Goal: Information Seeking & Learning: Learn about a topic

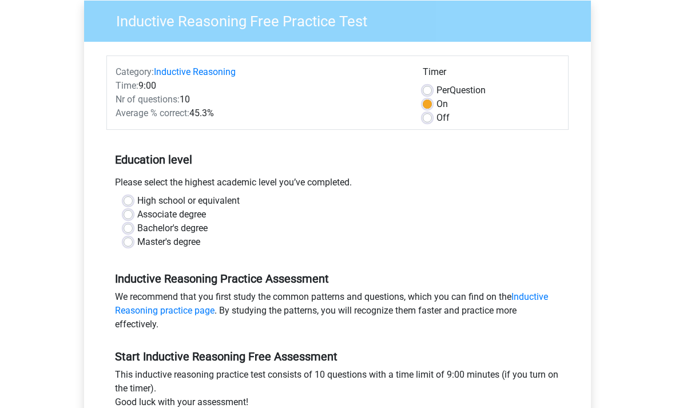
scroll to position [94, 0]
click at [534, 291] on link "Inductive Reasoning practice page" at bounding box center [331, 303] width 433 height 25
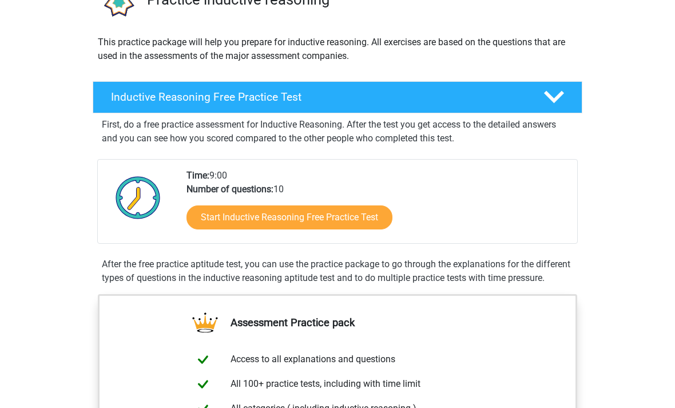
scroll to position [108, 0]
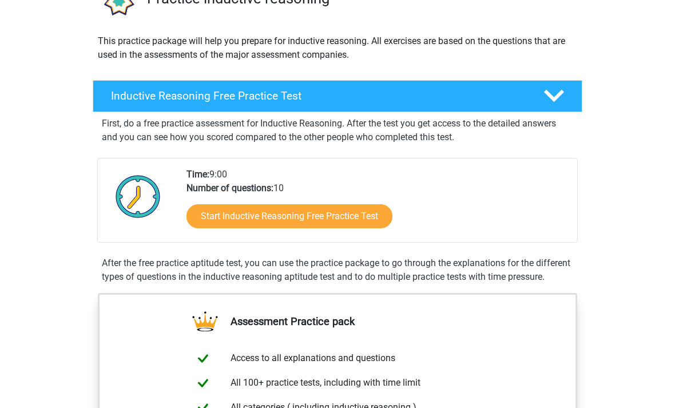
click at [338, 215] on link "Start Inductive Reasoning Free Practice Test" at bounding box center [290, 217] width 206 height 24
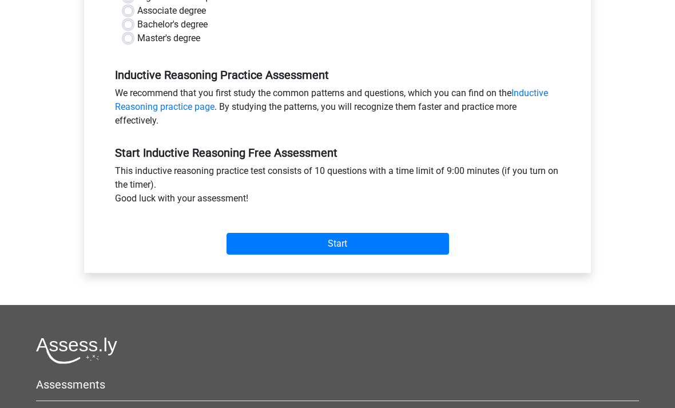
scroll to position [388, 0]
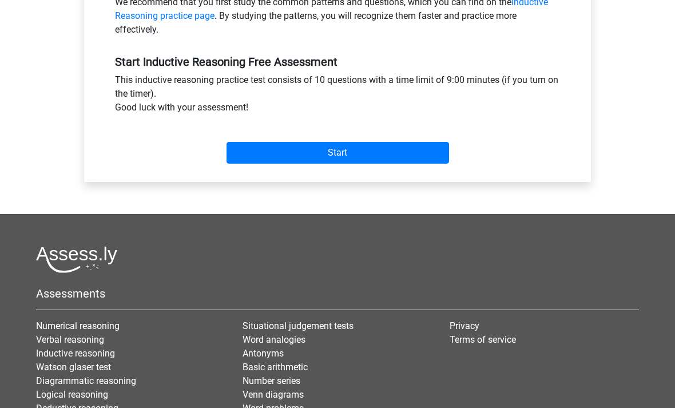
click at [413, 153] on input "Start" at bounding box center [338, 153] width 223 height 22
click at [409, 155] on input "Start" at bounding box center [338, 153] width 223 height 22
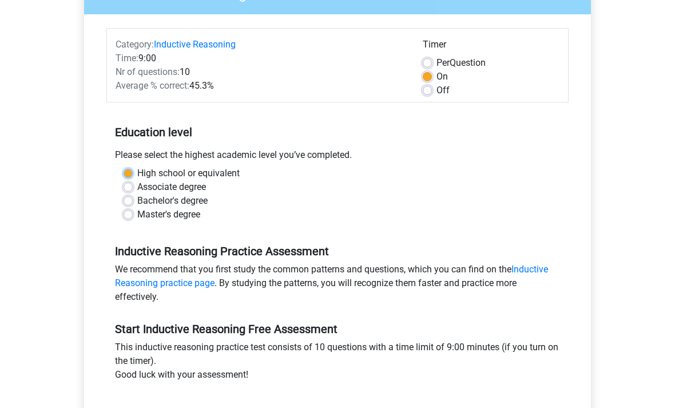
scroll to position [122, 0]
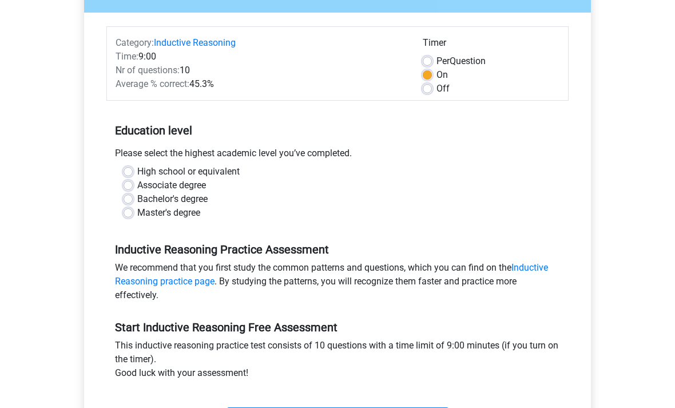
click at [137, 168] on label "High school or equivalent" at bounding box center [188, 172] width 102 height 14
click at [130, 168] on input "High school or equivalent" at bounding box center [128, 170] width 9 height 11
radio input "true"
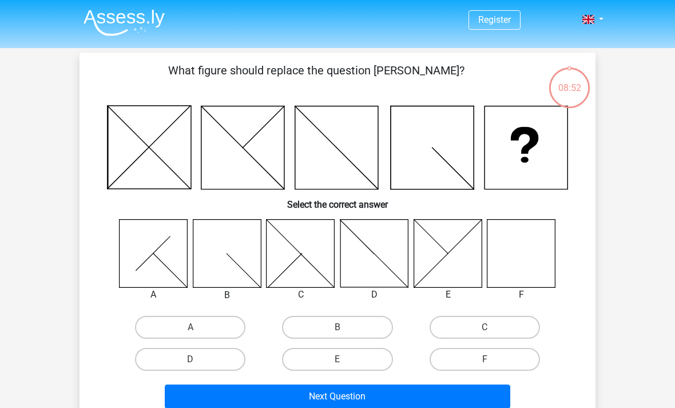
click at [530, 225] on icon at bounding box center [521, 253] width 68 height 68
click at [489, 357] on label "F" at bounding box center [485, 359] width 110 height 23
click at [489, 359] on input "F" at bounding box center [488, 362] width 7 height 7
radio input "true"
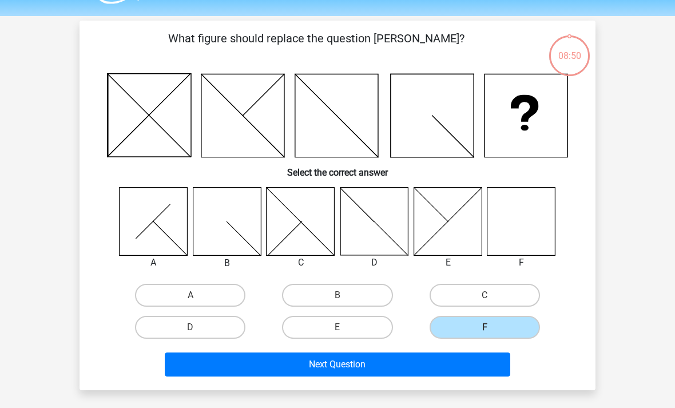
click at [462, 360] on button "Next Question" at bounding box center [338, 364] width 346 height 24
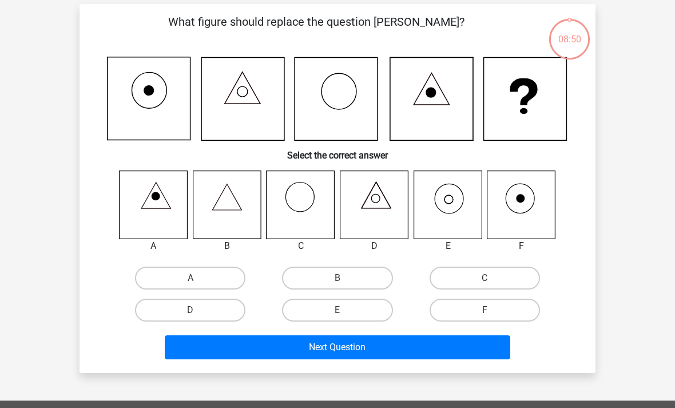
scroll to position [53, 0]
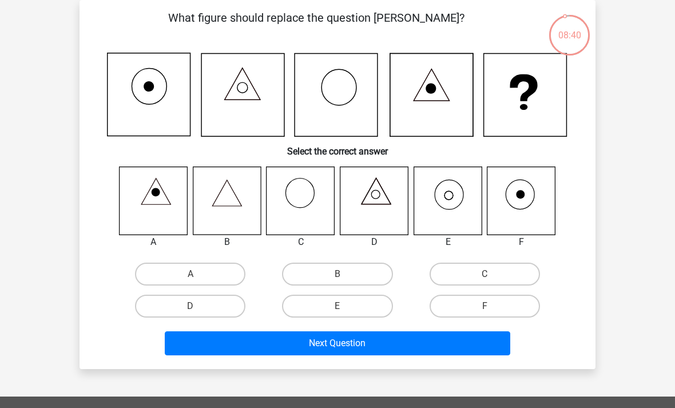
click at [340, 303] on label "E" at bounding box center [337, 306] width 110 height 23
click at [340, 306] on input "E" at bounding box center [341, 309] width 7 height 7
radio input "true"
click at [368, 347] on button "Next Question" at bounding box center [338, 343] width 346 height 24
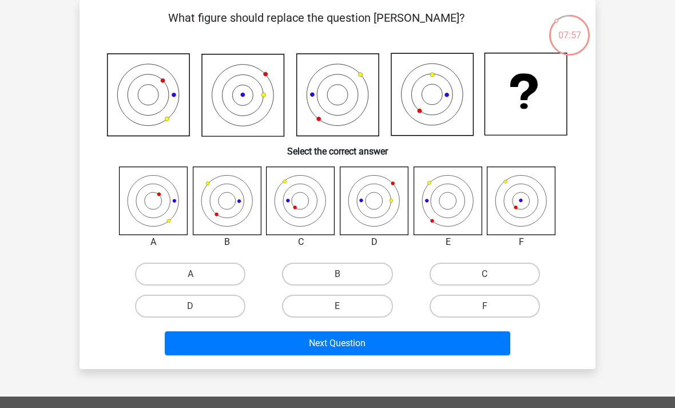
click at [296, 202] on icon at bounding box center [301, 201] width 68 height 68
click at [478, 279] on label "C" at bounding box center [485, 274] width 110 height 23
click at [485, 279] on input "C" at bounding box center [488, 277] width 7 height 7
radio input "true"
click at [368, 343] on button "Next Question" at bounding box center [338, 343] width 346 height 24
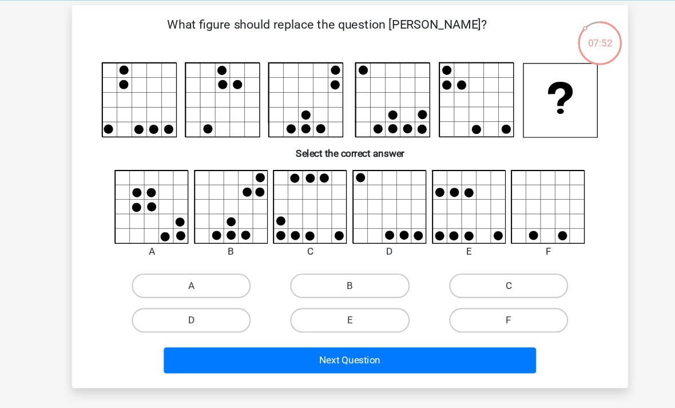
scroll to position [45, 0]
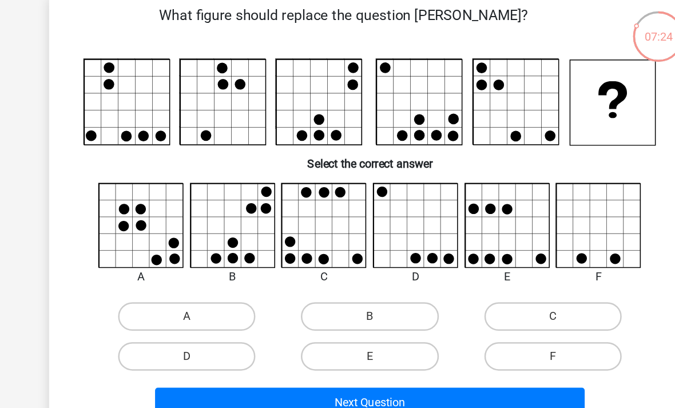
click at [383, 326] on button "Next Question" at bounding box center [338, 337] width 346 height 24
click at [180, 265] on label "A" at bounding box center [190, 267] width 110 height 23
click at [191, 268] on input "A" at bounding box center [194, 271] width 7 height 7
radio input "true"
click at [265, 331] on button "Next Question" at bounding box center [338, 337] width 346 height 24
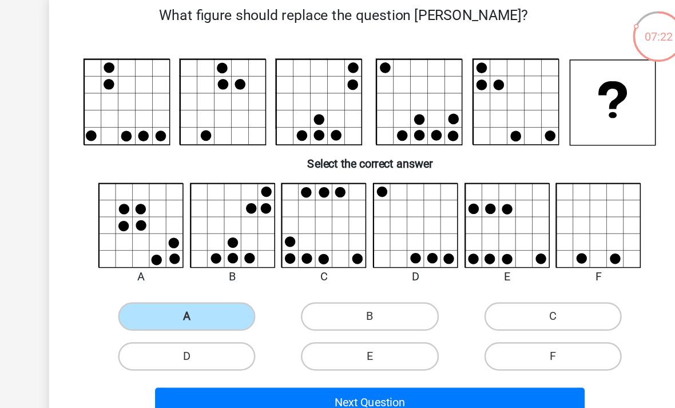
click at [283, 325] on button "Next Question" at bounding box center [338, 337] width 346 height 24
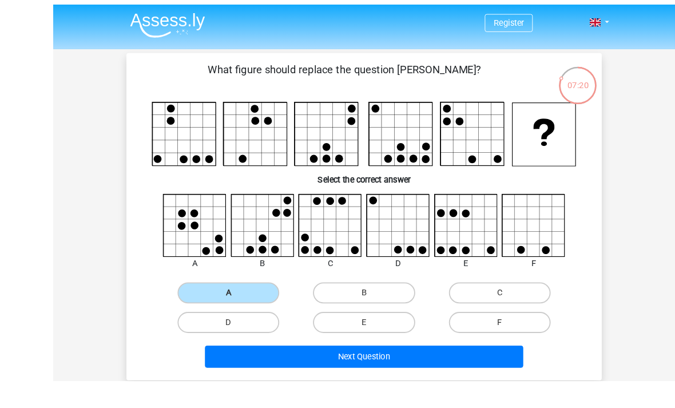
scroll to position [47, 0]
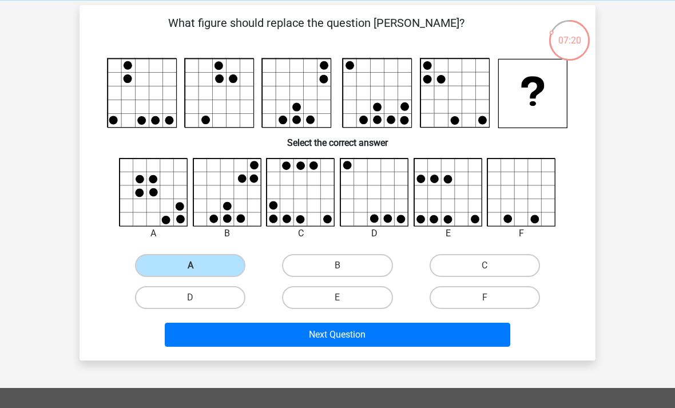
click at [364, 268] on label "B" at bounding box center [337, 265] width 110 height 23
click at [345, 268] on input "B" at bounding box center [341, 268] width 7 height 7
radio input "true"
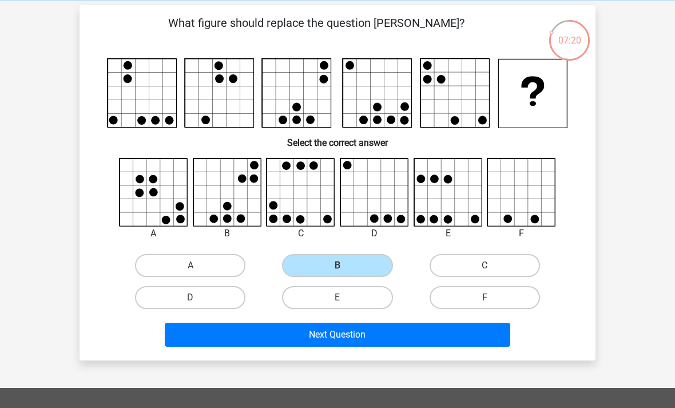
click at [380, 337] on button "Next Question" at bounding box center [338, 335] width 346 height 24
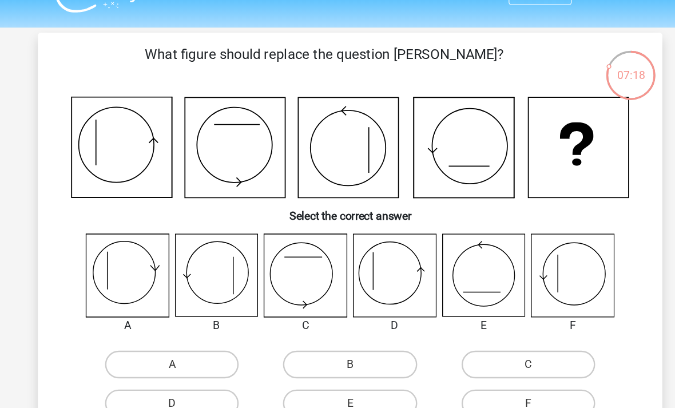
scroll to position [24, 0]
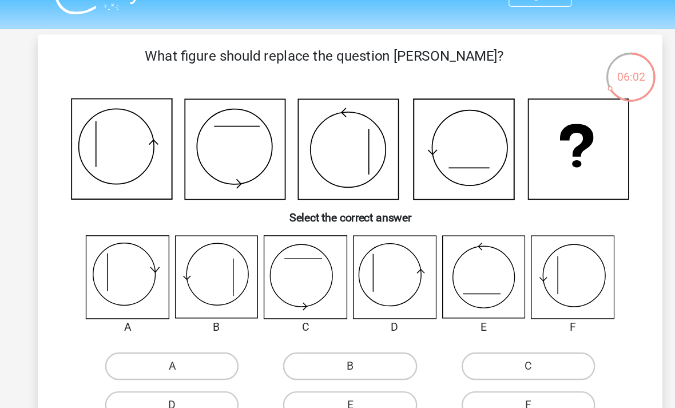
click at [437, 334] on label "F" at bounding box center [485, 334] width 110 height 23
click at [485, 335] on input "F" at bounding box center [488, 338] width 7 height 7
radio input "true"
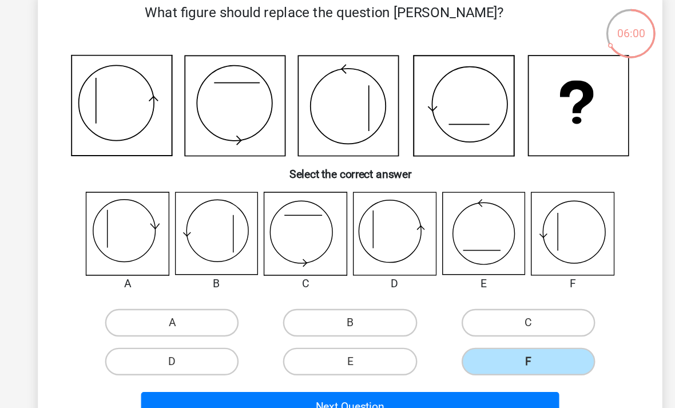
click at [392, 360] on button "Next Question" at bounding box center [338, 372] width 346 height 24
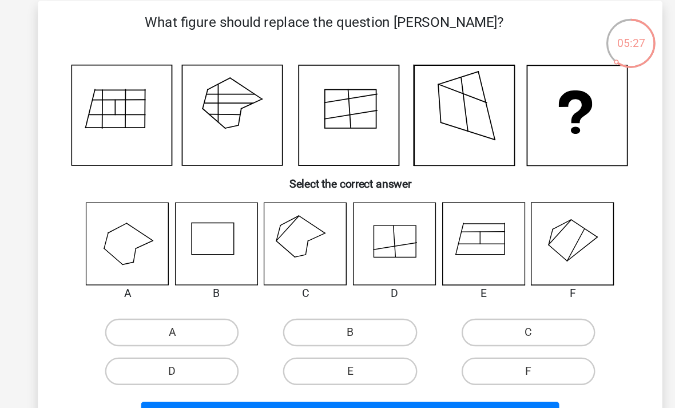
click at [485, 303] on input "C" at bounding box center [488, 306] width 7 height 7
radio input "true"
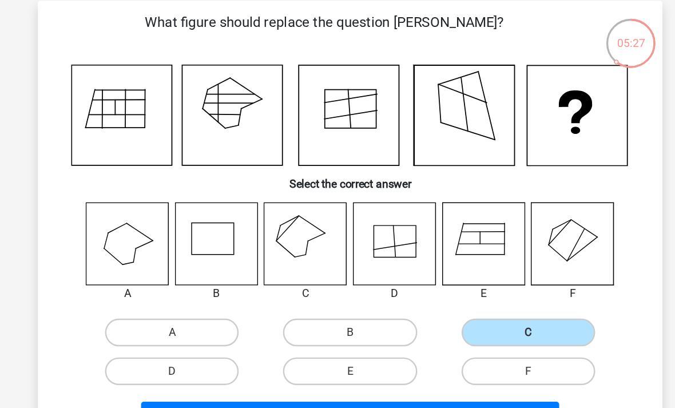
click at [421, 360] on button "Next Question" at bounding box center [338, 372] width 346 height 24
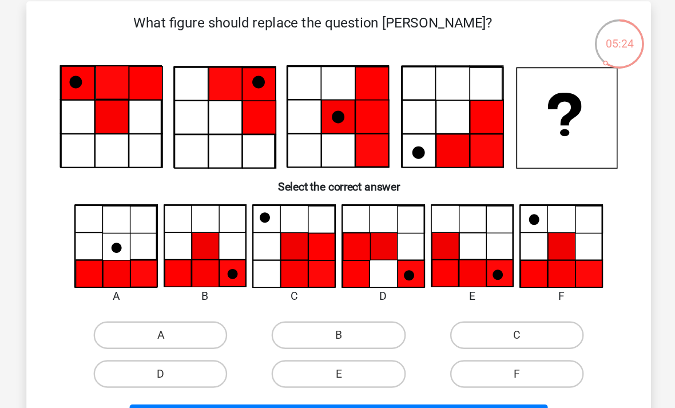
scroll to position [51, 0]
click at [216, 227] on icon at bounding box center [227, 226] width 22 height 22
click at [296, 283] on label "B" at bounding box center [337, 276] width 110 height 23
click at [338, 283] on input "B" at bounding box center [341, 280] width 7 height 7
radio input "true"
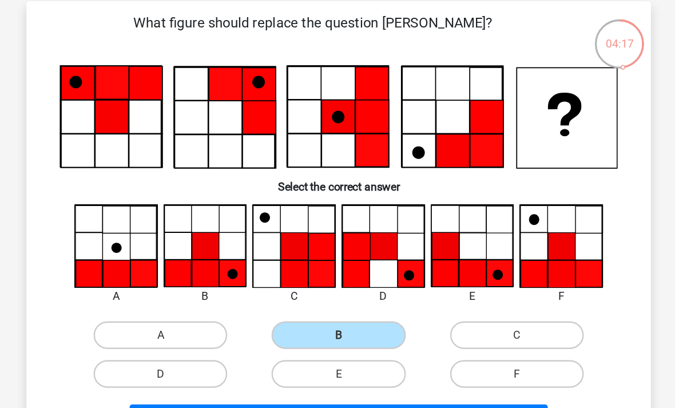
click at [327, 346] on button "Next Question" at bounding box center [338, 346] width 346 height 24
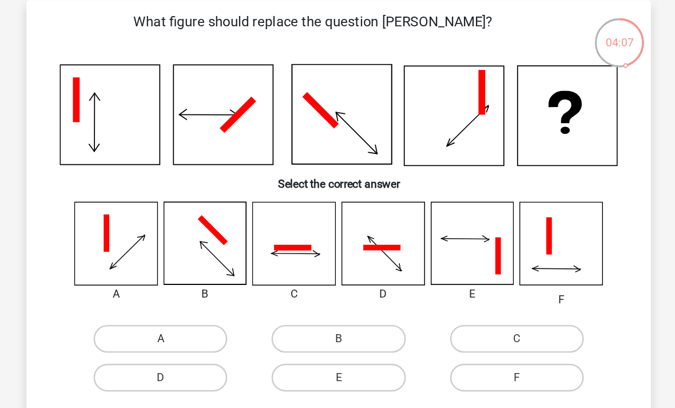
click at [308, 303] on label "E" at bounding box center [337, 313] width 110 height 23
click at [338, 313] on input "E" at bounding box center [341, 316] width 7 height 7
radio input "true"
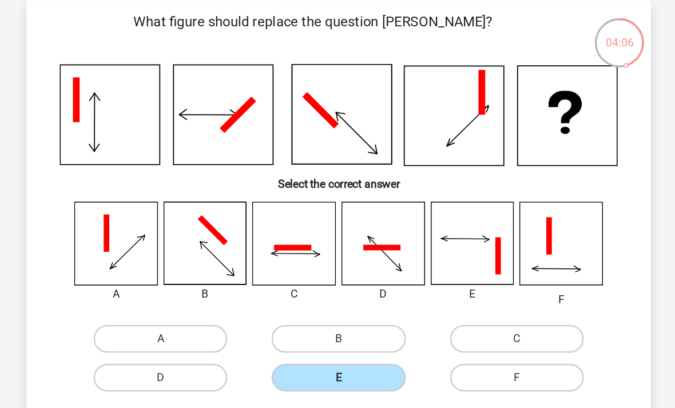
click at [322, 351] on button "Next Question" at bounding box center [338, 350] width 346 height 24
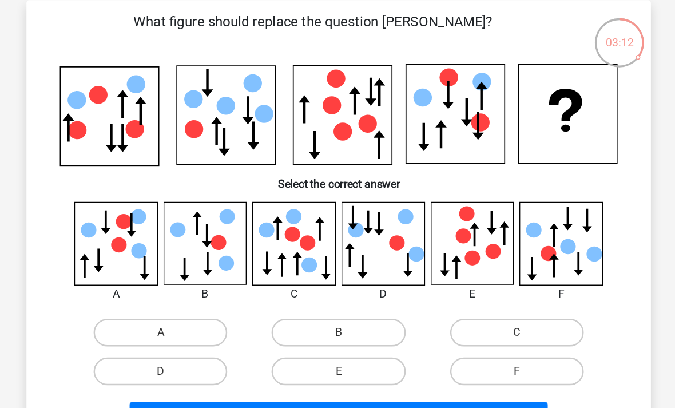
click at [300, 280] on label "B" at bounding box center [337, 275] width 110 height 23
click at [338, 280] on input "B" at bounding box center [341, 279] width 7 height 7
radio input "true"
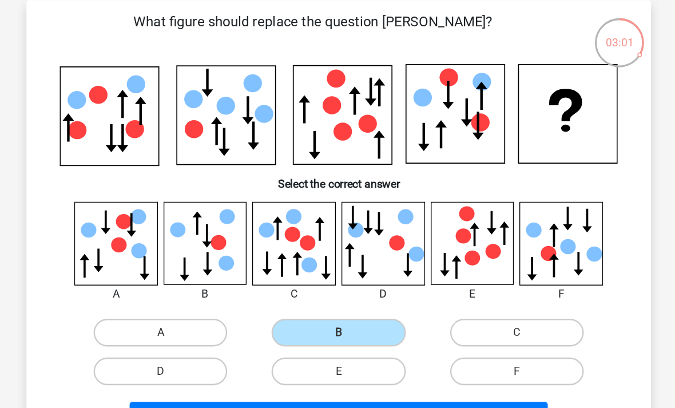
click at [319, 342] on button "Next Question" at bounding box center [338, 345] width 346 height 24
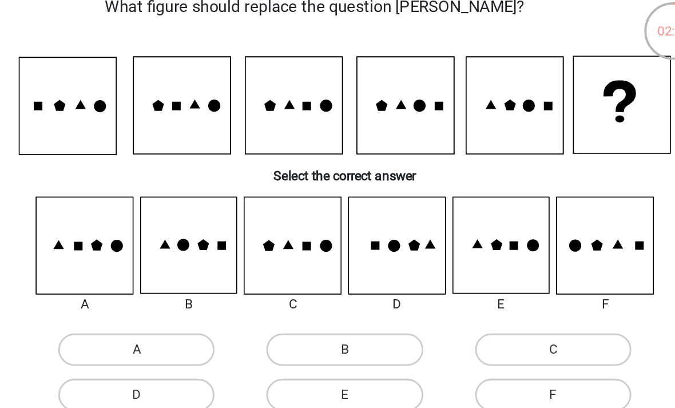
click at [282, 250] on label "B" at bounding box center [337, 261] width 110 height 23
click at [338, 261] on input "B" at bounding box center [341, 264] width 7 height 7
radio input "true"
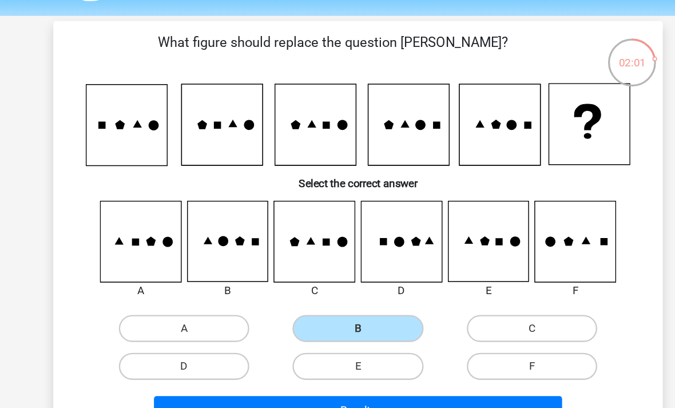
scroll to position [35, 0]
click at [318, 346] on button "Results" at bounding box center [338, 347] width 346 height 24
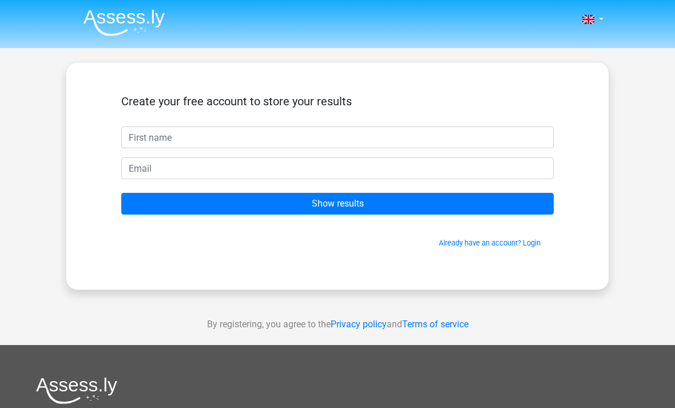
click at [416, 142] on input "text" at bounding box center [337, 137] width 433 height 22
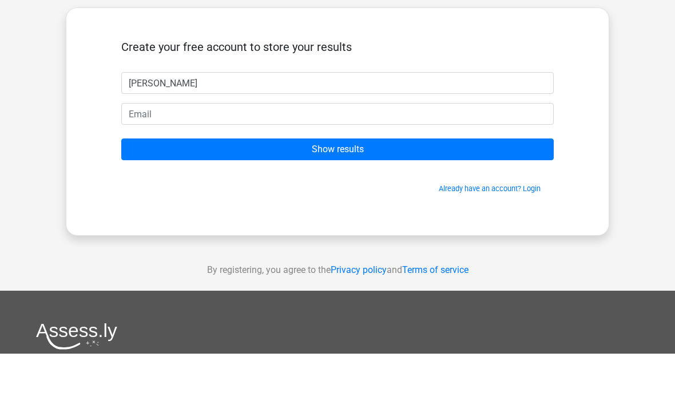
type input "Rebecca"
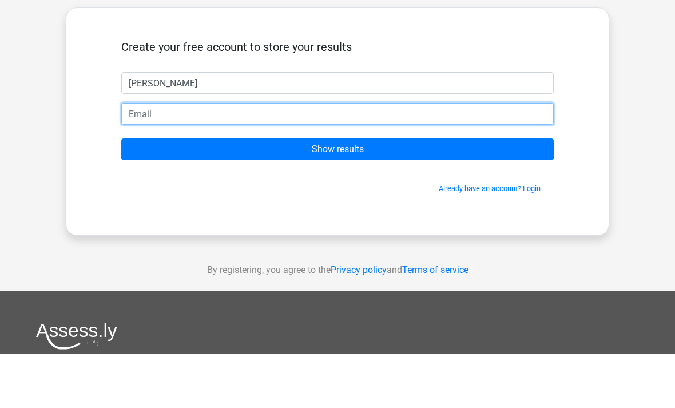
click at [144, 157] on input "email" at bounding box center [337, 168] width 433 height 22
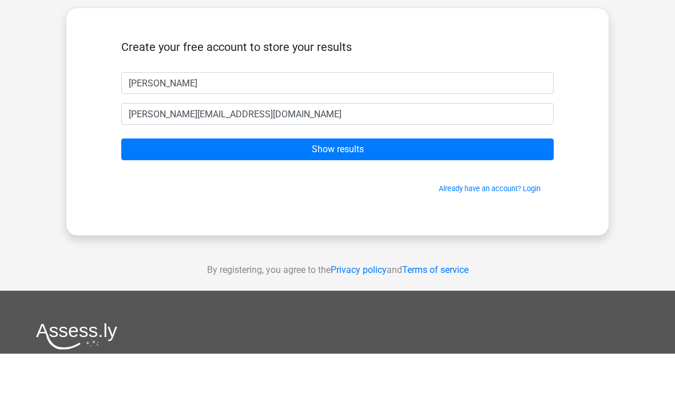
scroll to position [54, 0]
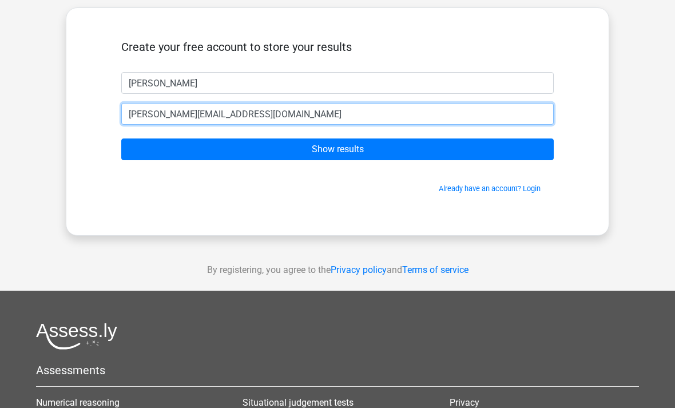
click at [162, 116] on input "rebecca.heaps@btinternet.com" at bounding box center [337, 114] width 433 height 22
type input "rebecca.s.heaps@btinternet.com"
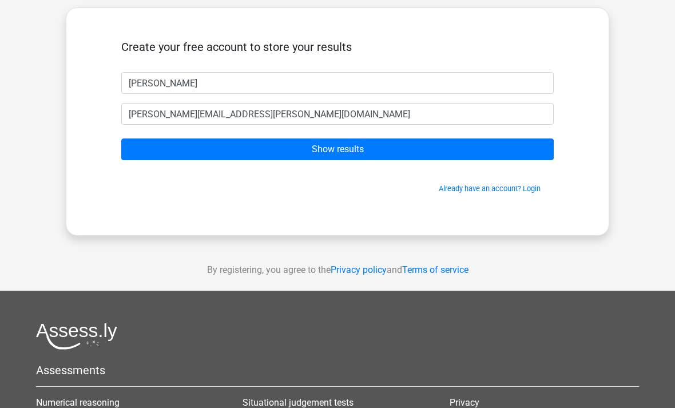
click at [177, 148] on input "Show results" at bounding box center [337, 149] width 433 height 22
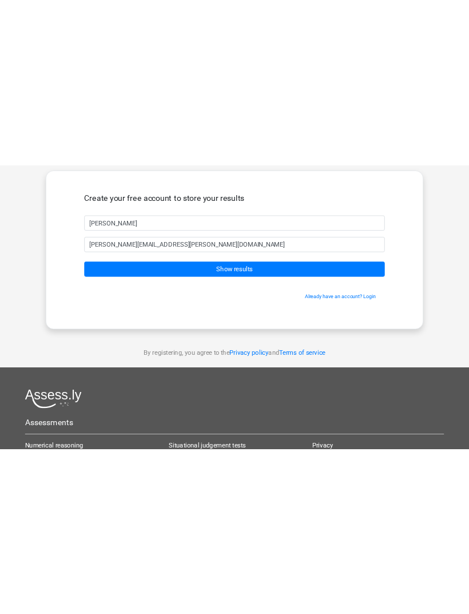
scroll to position [0, 0]
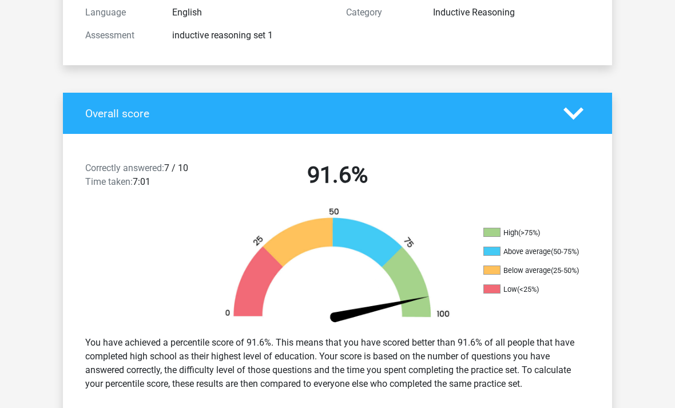
scroll to position [159, 0]
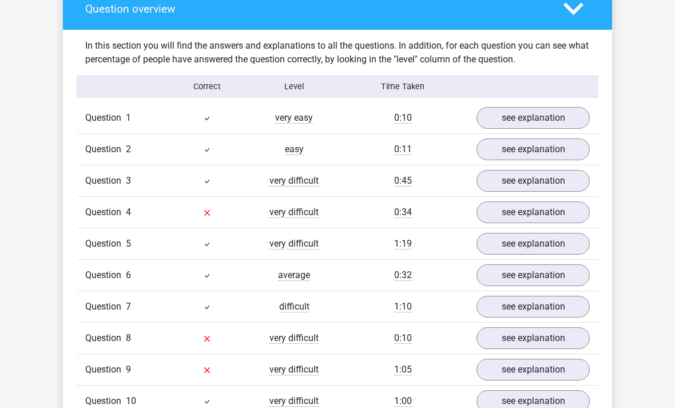
click at [545, 214] on link "see explanation" at bounding box center [533, 213] width 113 height 22
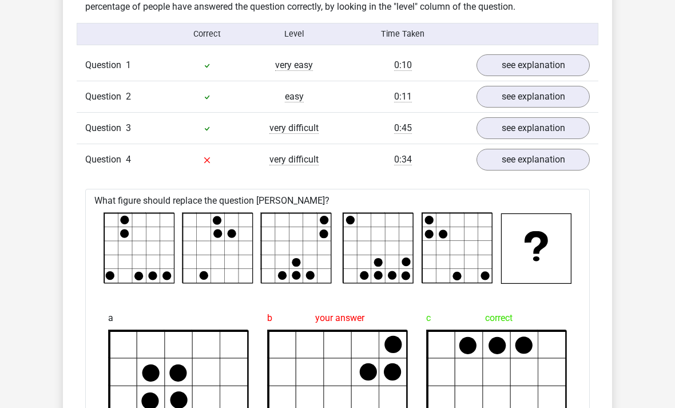
scroll to position [887, 0]
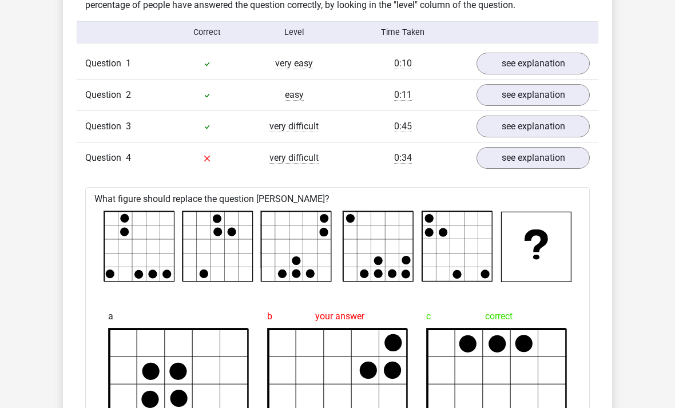
click at [546, 161] on link "see explanation" at bounding box center [533, 158] width 113 height 22
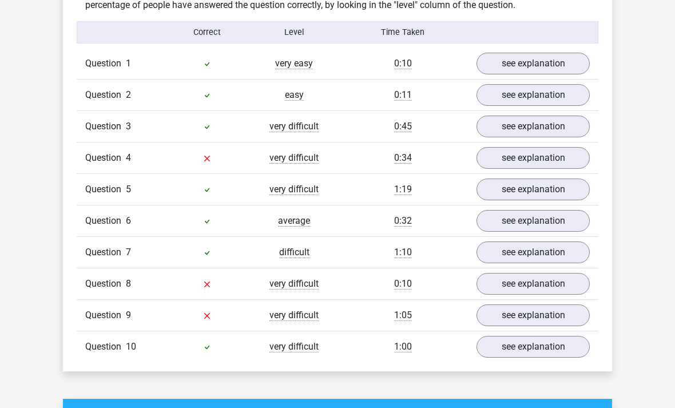
click at [542, 284] on link "see explanation" at bounding box center [533, 284] width 113 height 22
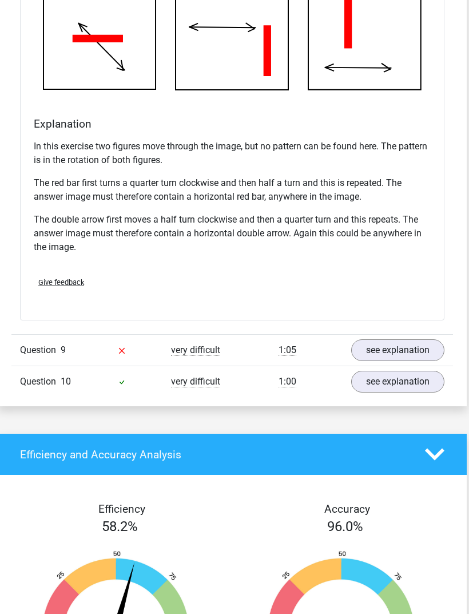
scroll to position [1575, 2]
click at [380, 352] on link "see explanation" at bounding box center [397, 350] width 93 height 22
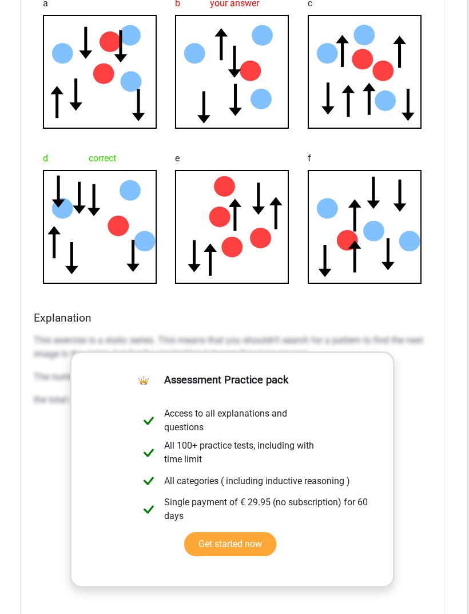
scroll to position [2080, 2]
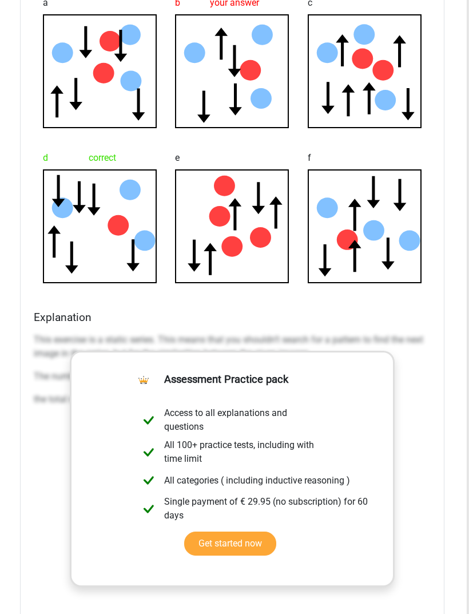
click at [37, 331] on div "This exercise is a static series. This means that you shouldn’t search for a pa…" at bounding box center [232, 375] width 397 height 92
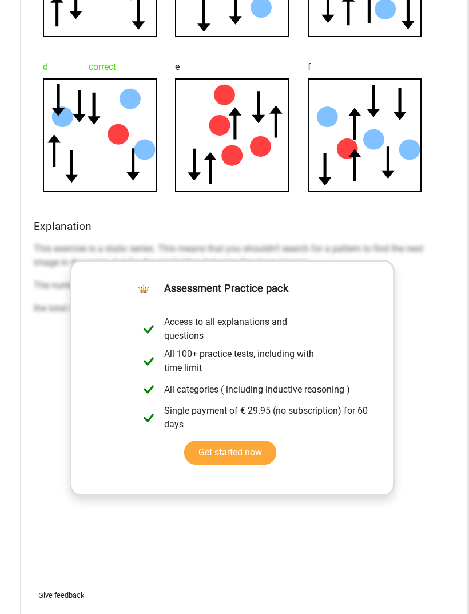
scroll to position [2264, 2]
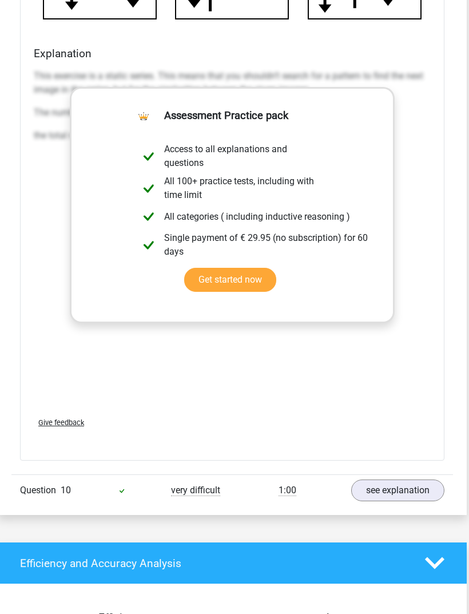
click at [373, 407] on link "see explanation" at bounding box center [397, 491] width 93 height 22
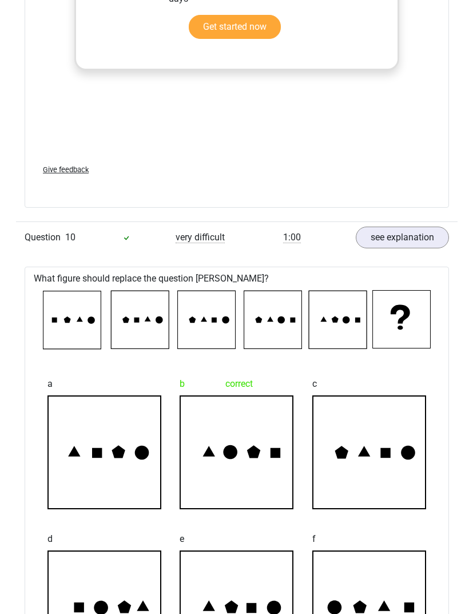
scroll to position [2581, 0]
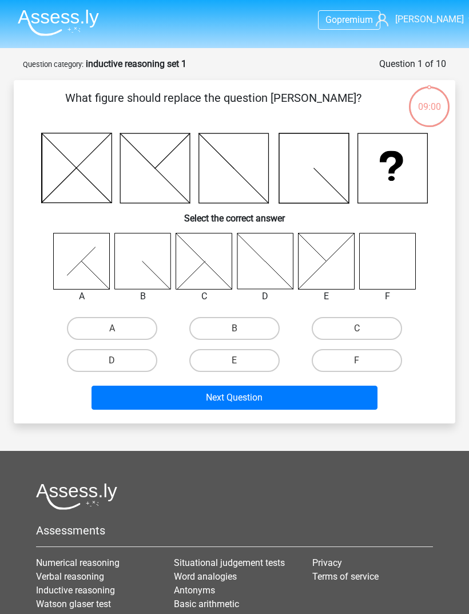
scroll to position [0, 23]
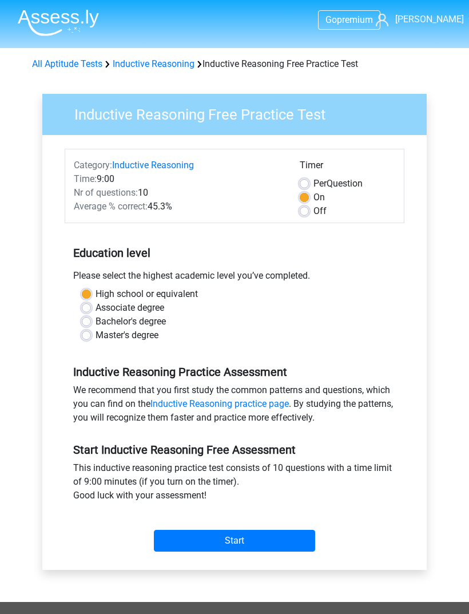
scroll to position [56, 0]
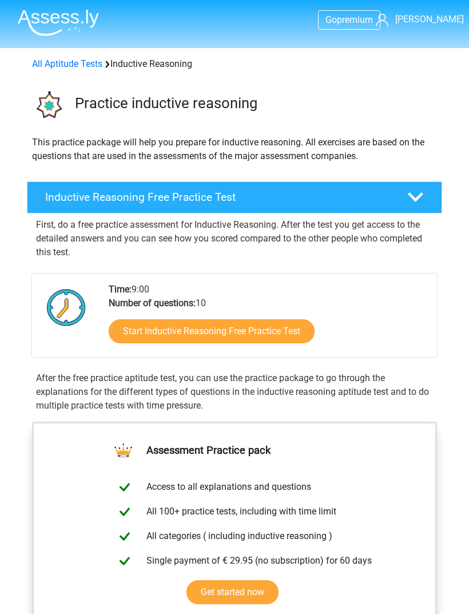
scroll to position [59, 0]
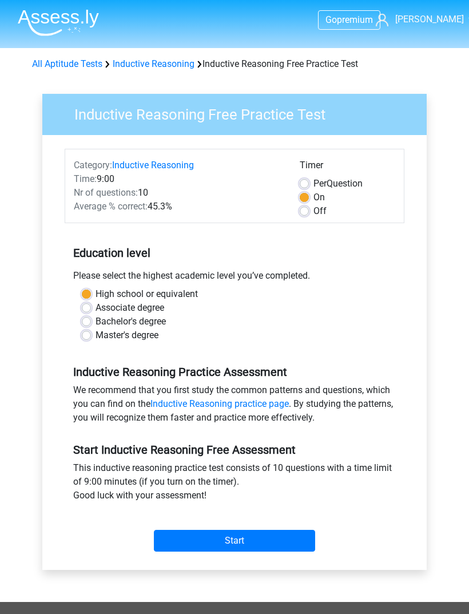
scroll to position [27, 0]
